Goal: Task Accomplishment & Management: Manage account settings

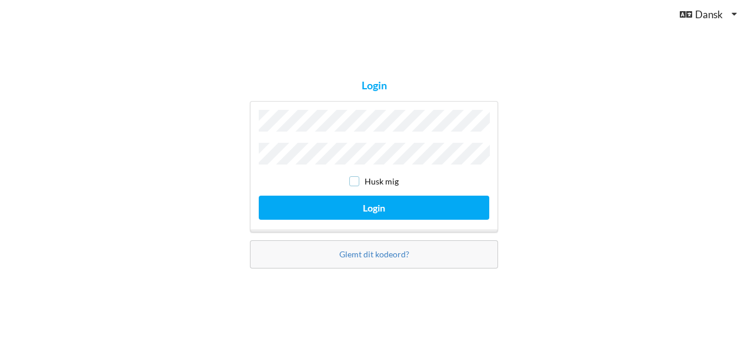
click at [353, 178] on input "checkbox" at bounding box center [354, 182] width 10 height 10
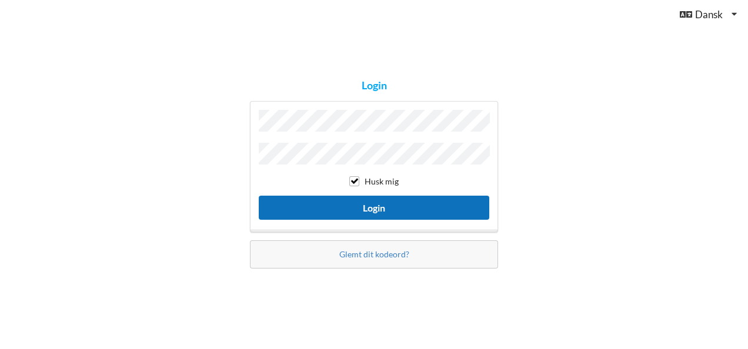
click at [372, 207] on button "Login" at bounding box center [374, 208] width 231 height 24
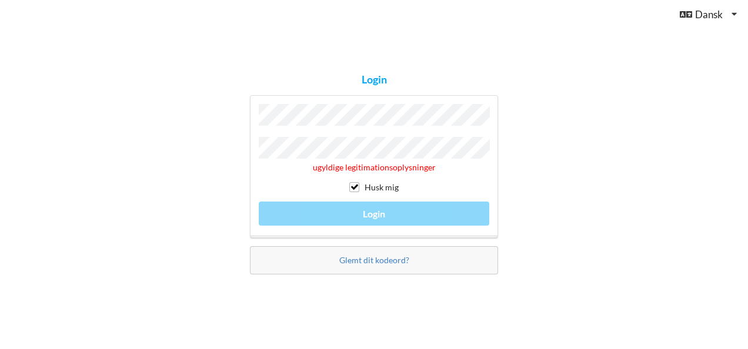
click at [252, 147] on div "ugyldige legitimationsoplysninger Husk mig Login" at bounding box center [374, 166] width 248 height 143
click at [547, 148] on div "Login Adgangskode skal udfyldes Husk mig Login Glemt dit kodeord?" at bounding box center [374, 174] width 748 height 349
click at [356, 184] on input "checkbox" at bounding box center [354, 187] width 10 height 10
checkbox input "false"
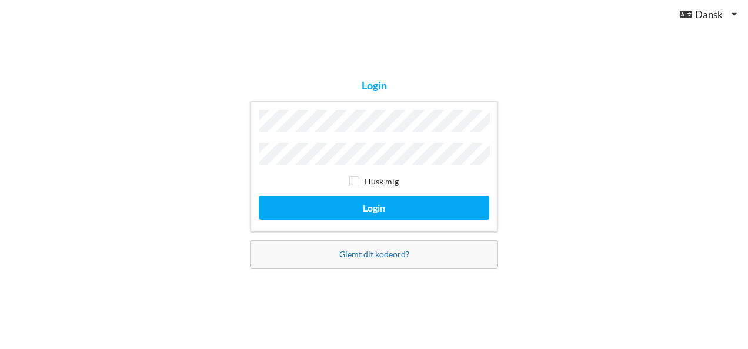
click at [375, 254] on link "Glemt dit kodeord?" at bounding box center [374, 254] width 70 height 10
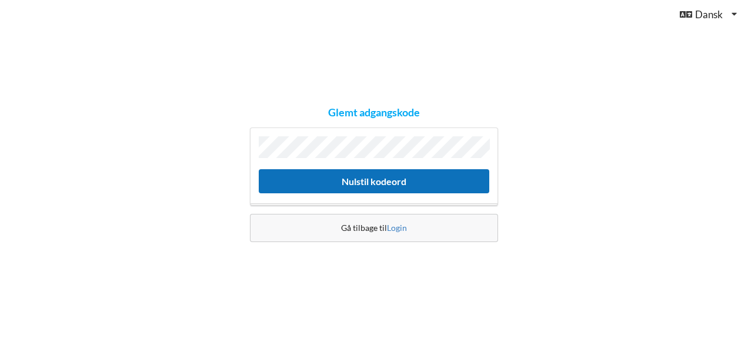
click at [360, 179] on button "Nulstil kodeord" at bounding box center [374, 181] width 231 height 24
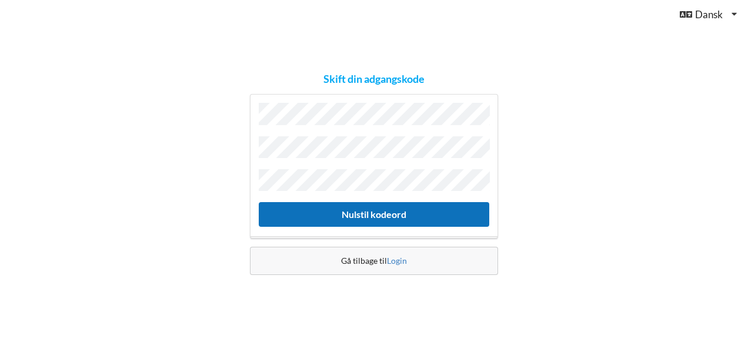
click at [360, 212] on button "Nulstil kodeord" at bounding box center [374, 214] width 231 height 24
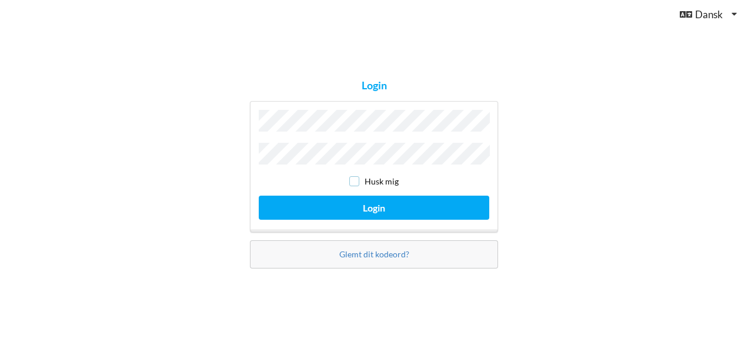
click at [357, 179] on input "checkbox" at bounding box center [354, 182] width 10 height 10
checkbox input "true"
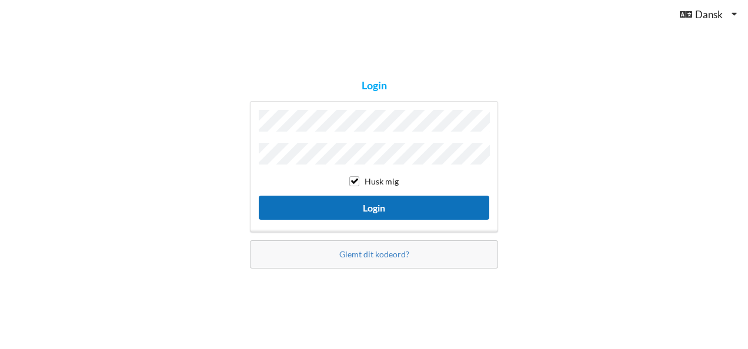
click at [373, 205] on button "Login" at bounding box center [374, 208] width 231 height 24
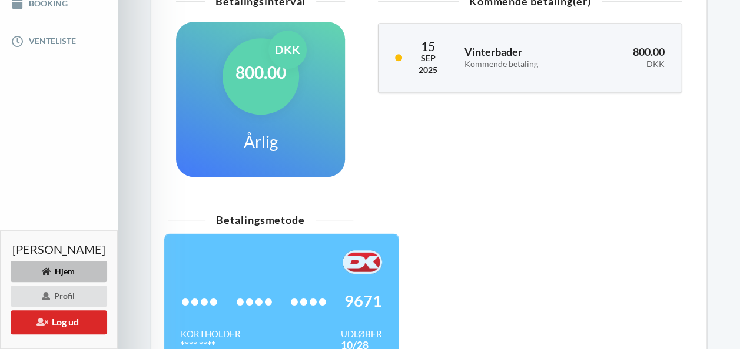
scroll to position [431, 0]
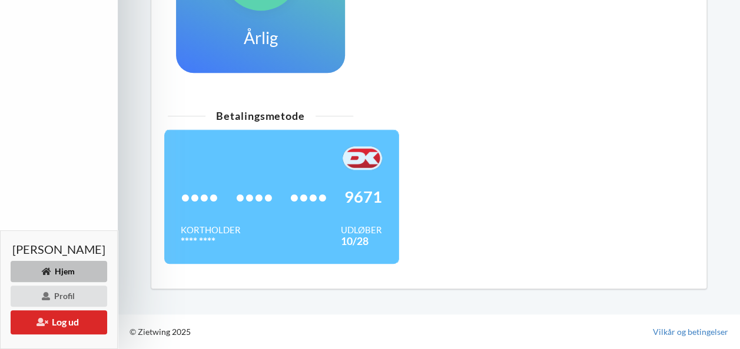
click at [328, 205] on div "•••• •••• •••• 9671" at bounding box center [281, 197] width 201 height 54
click at [567, 167] on div "Betalingsmetode •••• •••• •••• 9671 Kortholder **** **** Udløber 10/28" at bounding box center [428, 192] width 538 height 177
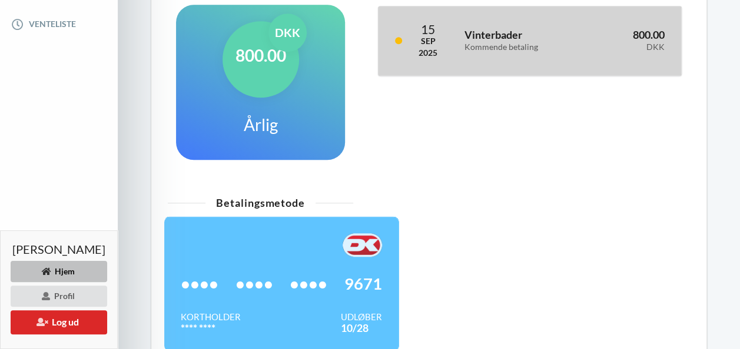
scroll to position [195, 0]
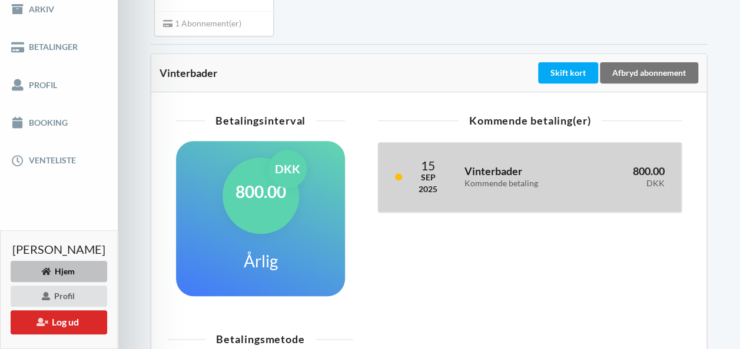
click at [487, 188] on h3 "Vinterbader Kommende betaling" at bounding box center [520, 177] width 112 height 24
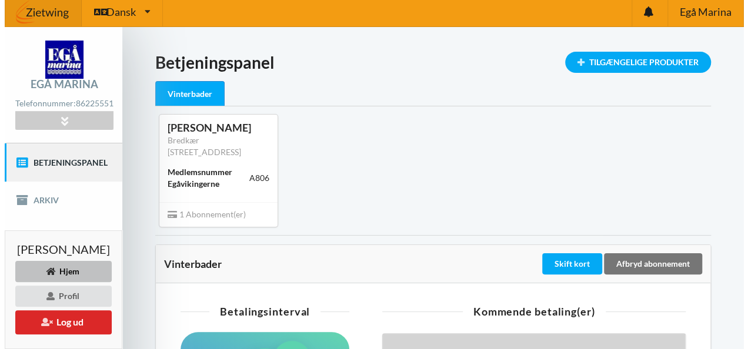
scroll to position [0, 0]
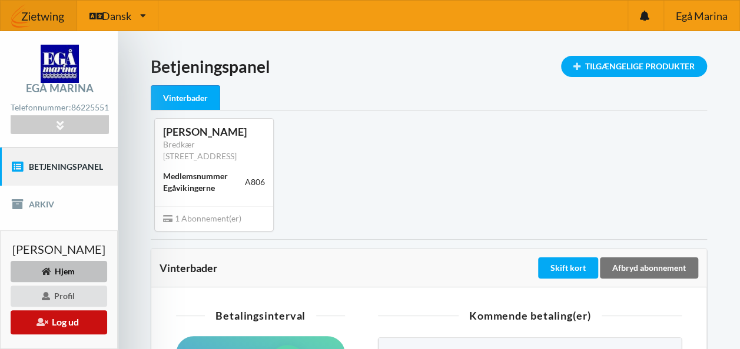
click at [62, 326] on button "Log ud" at bounding box center [59, 323] width 96 height 24
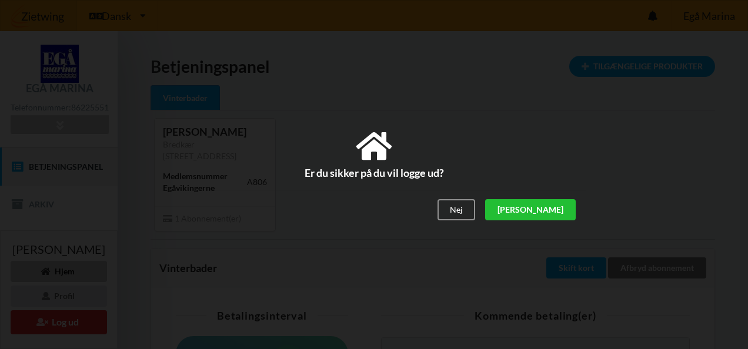
click at [555, 215] on div "[PERSON_NAME]" at bounding box center [530, 210] width 91 height 21
